Goal: Task Accomplishment & Management: Complete application form

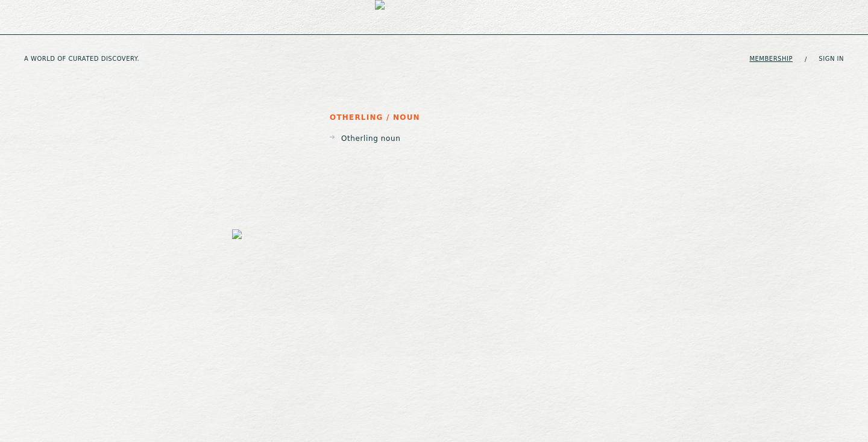
click at [761, 55] on link "Membership" at bounding box center [770, 58] width 43 height 7
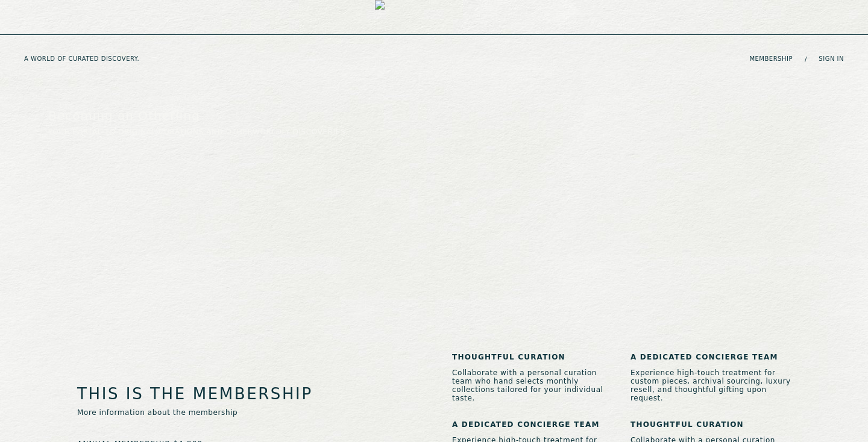
scroll to position [394, 0]
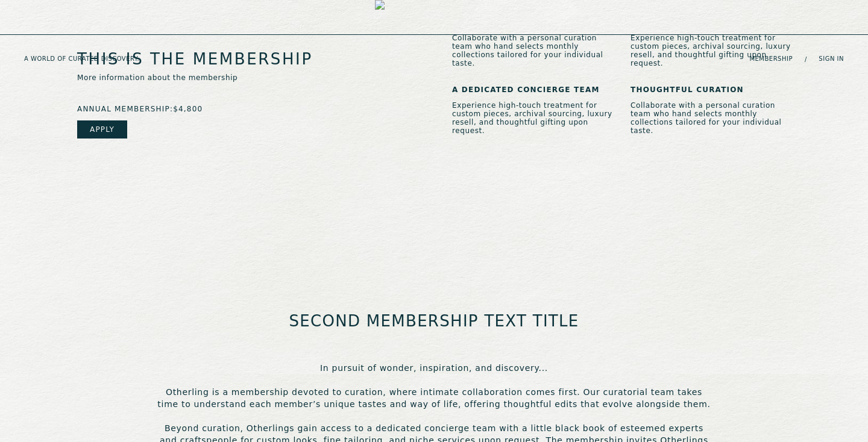
click at [96, 107] on div "annual membership: $4,800 Apply" at bounding box center [246, 137] width 339 height 65
click at [109, 121] on link "Apply" at bounding box center [102, 130] width 50 height 18
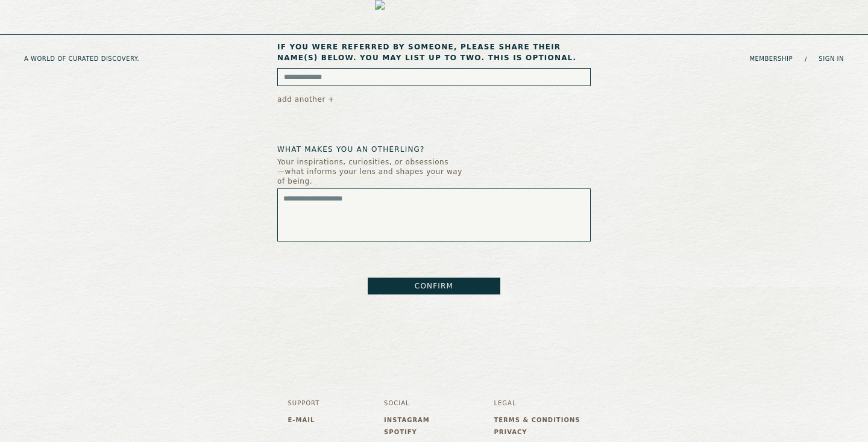
scroll to position [538, 0]
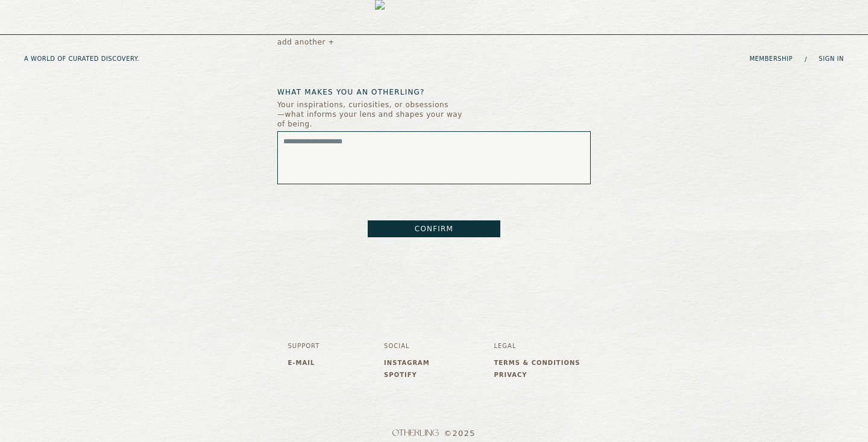
click at [366, 168] on textarea at bounding box center [433, 157] width 313 height 53
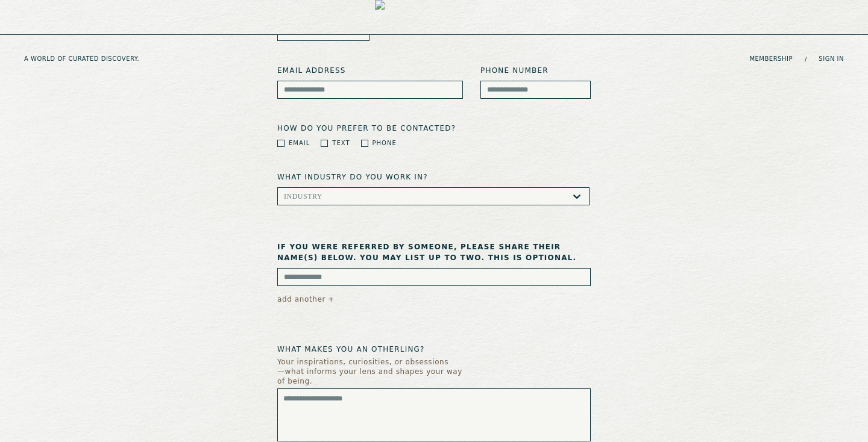
scroll to position [0, 0]
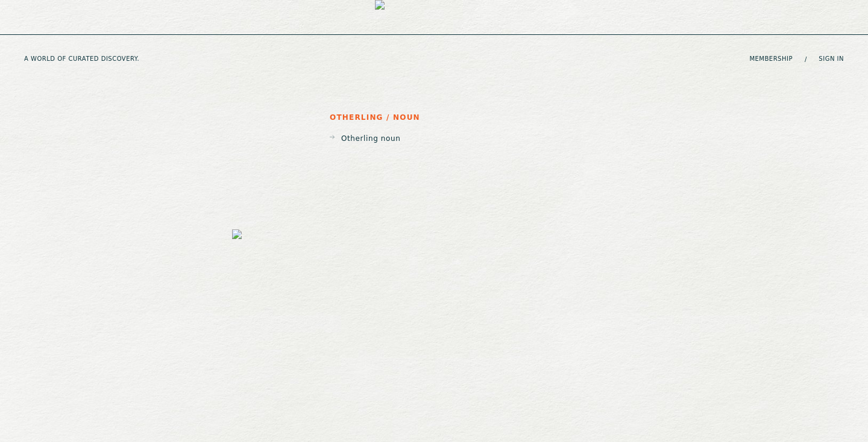
click at [604, 154] on div "otherling / noun Otherling noun" at bounding box center [434, 382] width 404 height 539
